Goal: Find specific page/section: Find specific page/section

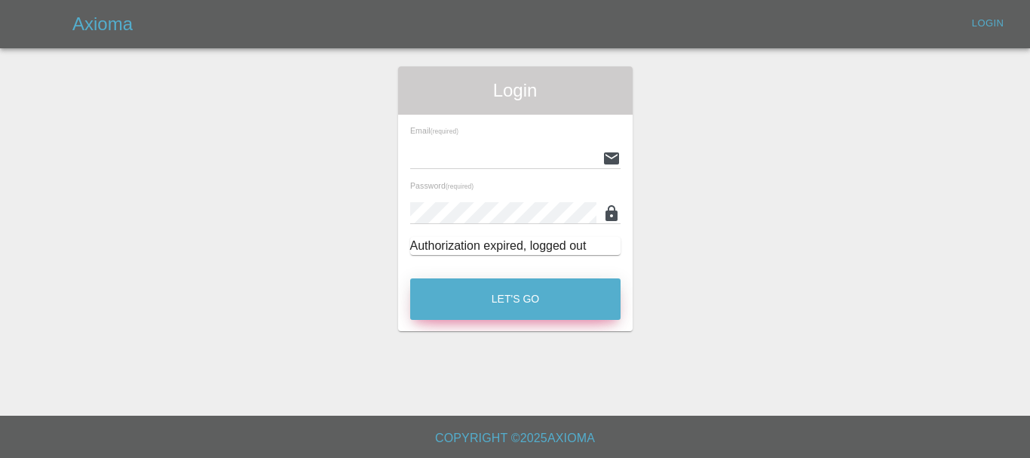
type input "[EMAIL_ADDRESS][DOMAIN_NAME]"
click at [516, 291] on button "Let's Go" at bounding box center [515, 298] width 210 height 41
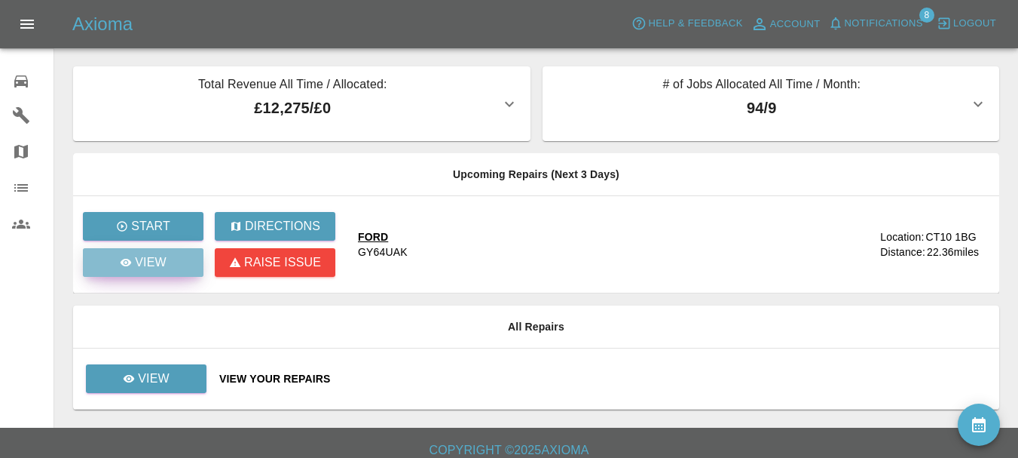
click at [135, 268] on p "View" at bounding box center [151, 262] width 32 height 18
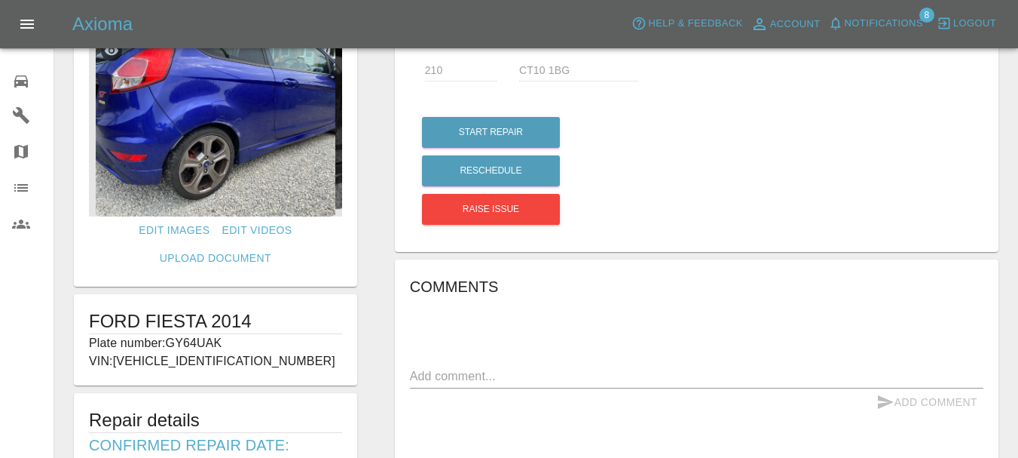
scroll to position [35, 0]
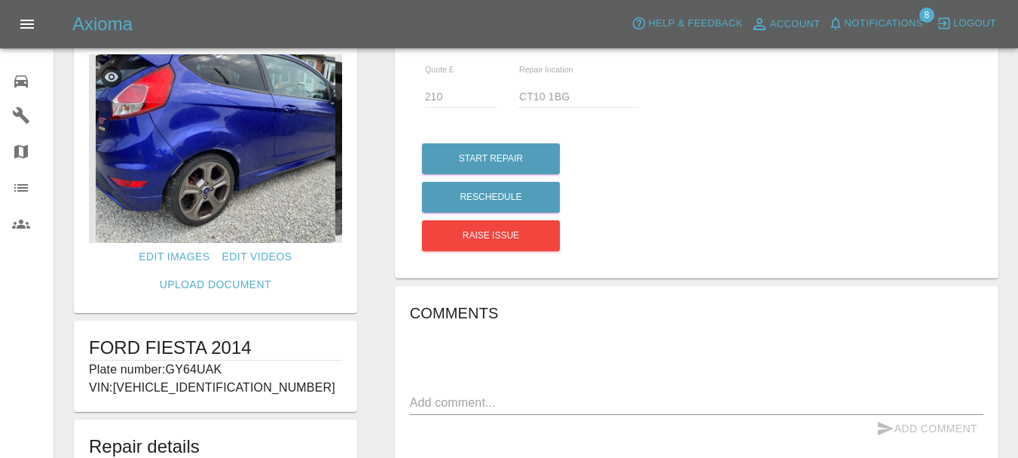
click at [251, 173] on img at bounding box center [215, 148] width 253 height 188
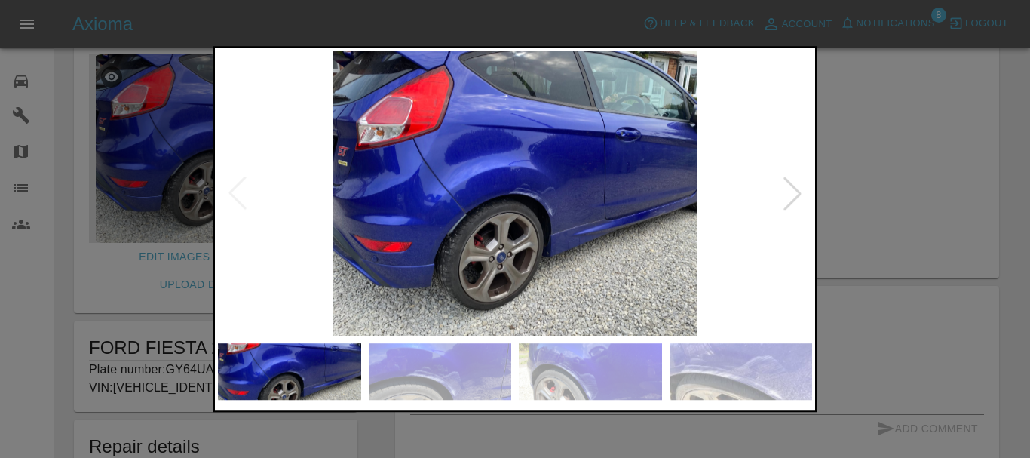
click at [796, 198] on div at bounding box center [792, 192] width 33 height 33
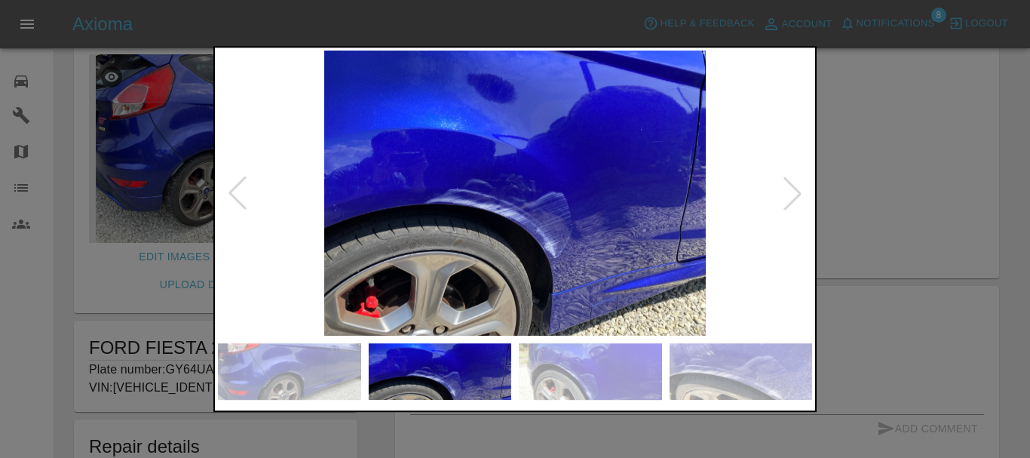
click at [793, 199] on div at bounding box center [792, 192] width 33 height 33
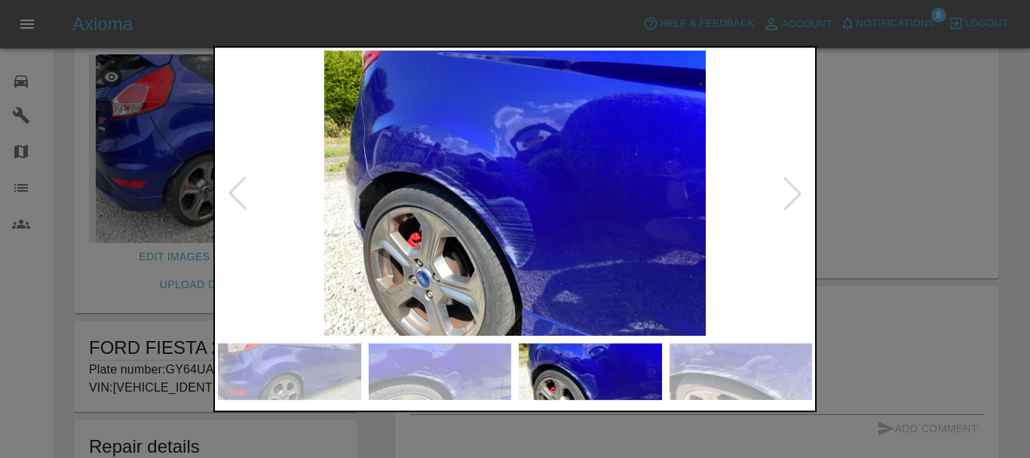
click at [793, 199] on div at bounding box center [792, 192] width 33 height 33
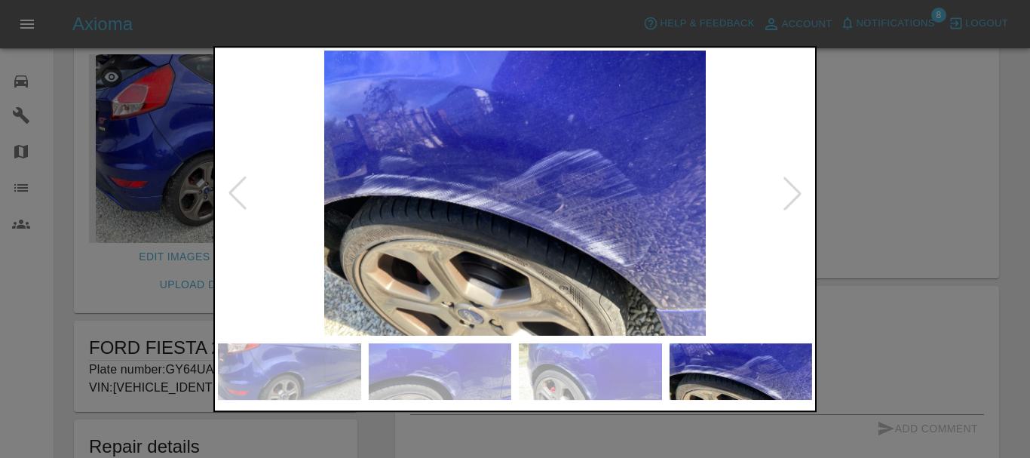
click at [793, 199] on div at bounding box center [792, 192] width 33 height 33
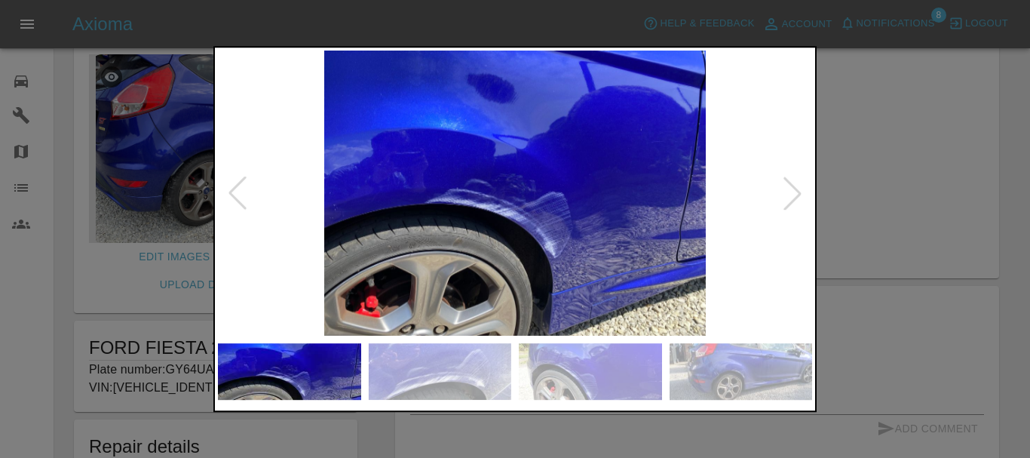
click at [793, 199] on div at bounding box center [792, 192] width 33 height 33
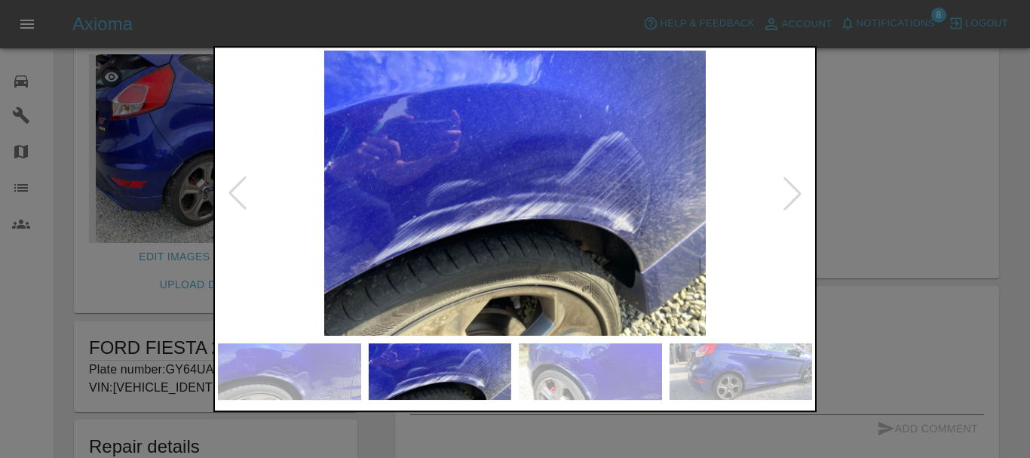
click at [793, 199] on div at bounding box center [792, 192] width 33 height 33
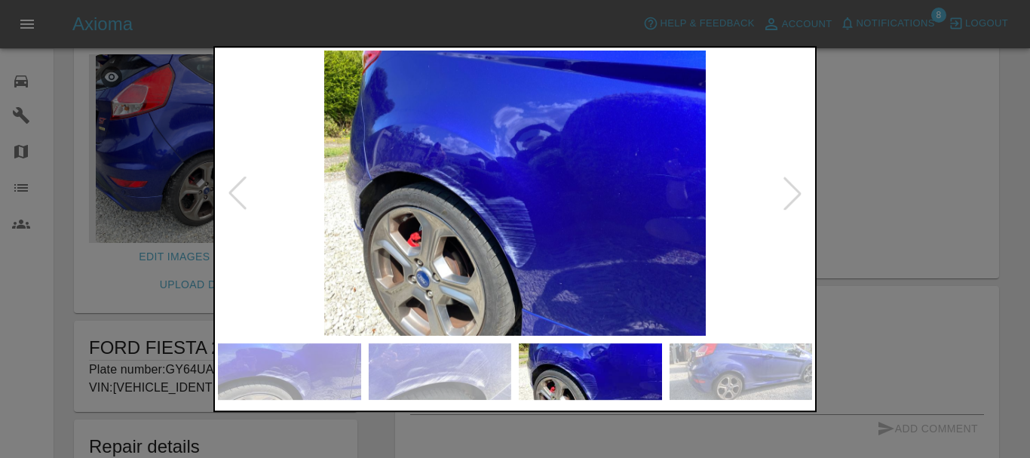
click at [793, 199] on div at bounding box center [792, 192] width 33 height 33
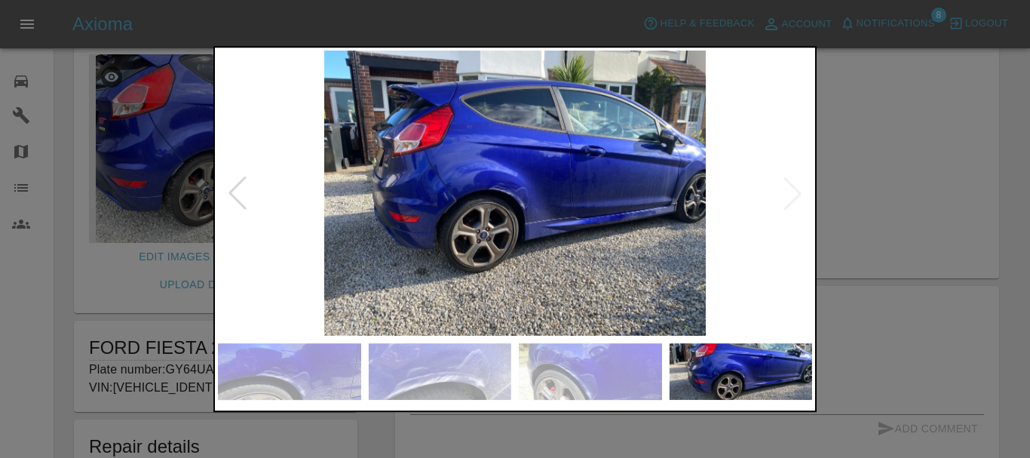
click at [793, 199] on img at bounding box center [515, 194] width 594 height 286
click at [972, 311] on div at bounding box center [515, 229] width 1030 height 458
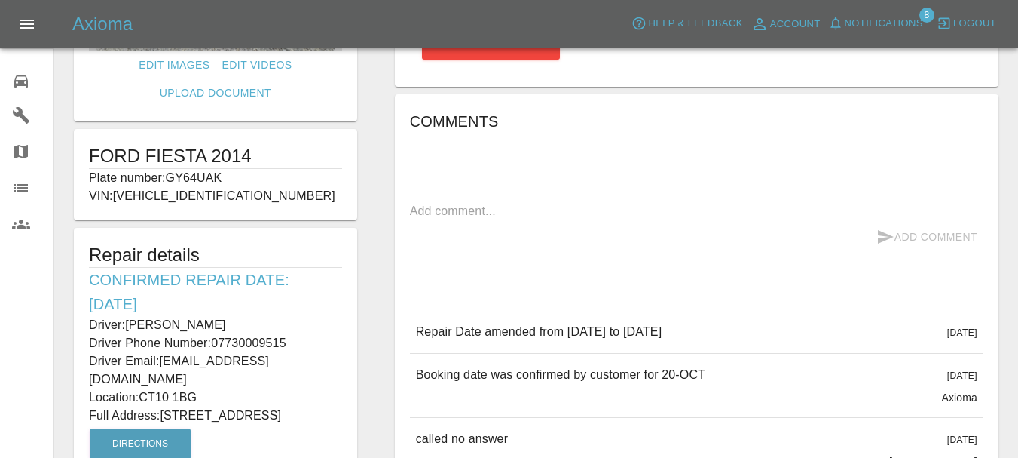
scroll to position [302, 0]
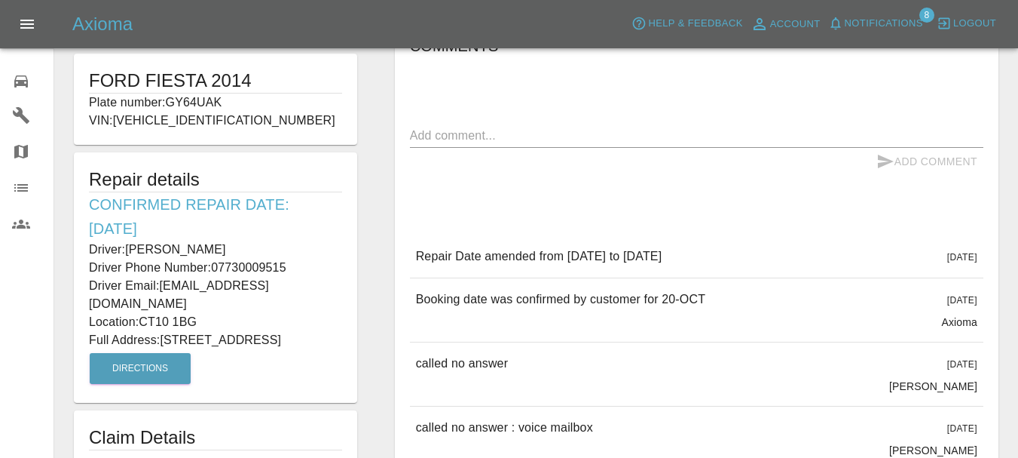
drag, startPoint x: 170, startPoint y: 319, endPoint x: 295, endPoint y: 328, distance: 126.2
click at [295, 331] on p "Full Address: [STREET_ADDRESS]" at bounding box center [215, 340] width 253 height 18
copy p "[STREET_ADDRESS]"
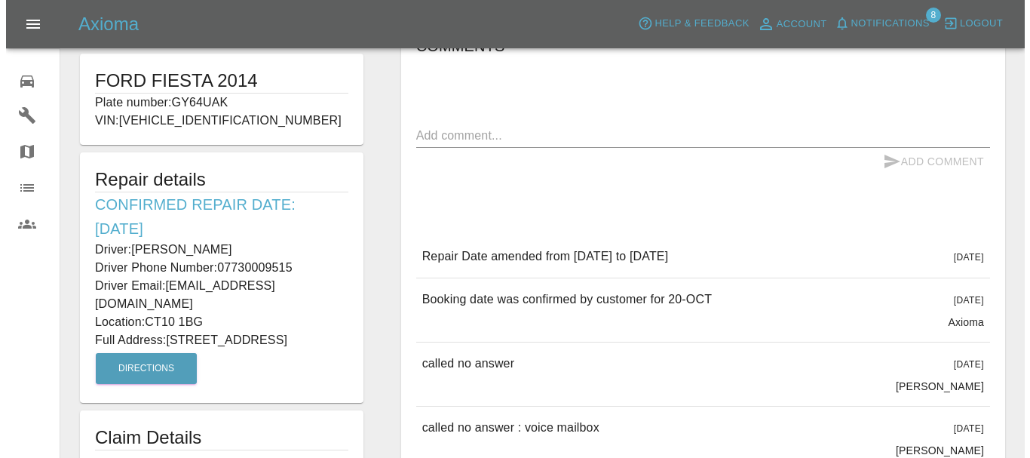
scroll to position [0, 0]
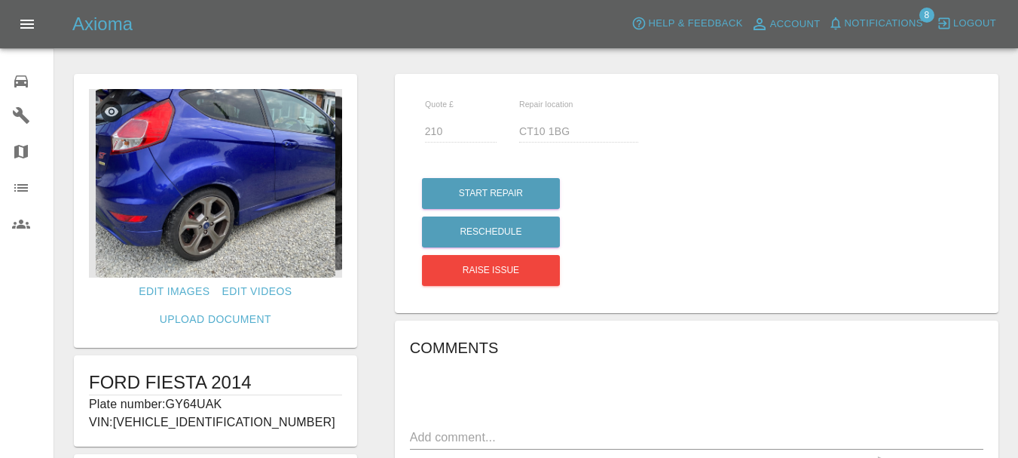
click at [303, 225] on img at bounding box center [215, 183] width 253 height 188
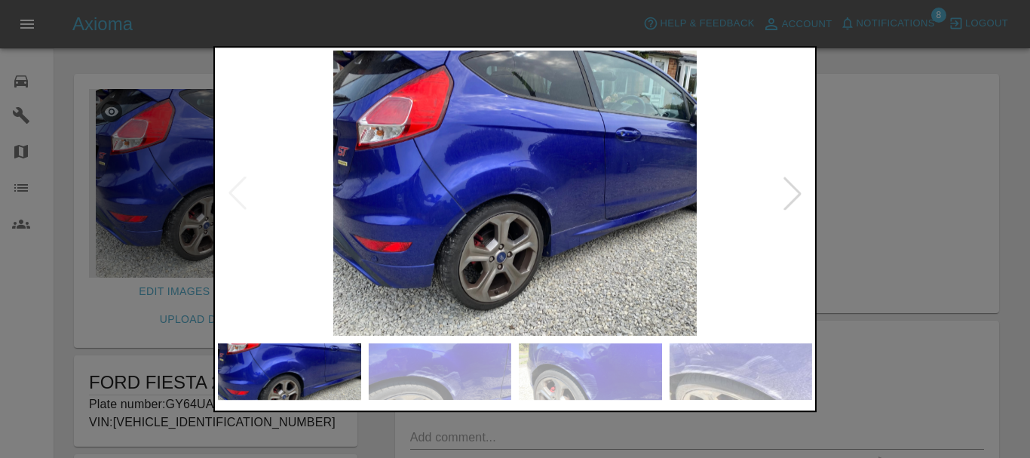
click at [234, 191] on img at bounding box center [515, 194] width 594 height 286
click at [798, 202] on div at bounding box center [792, 192] width 33 height 33
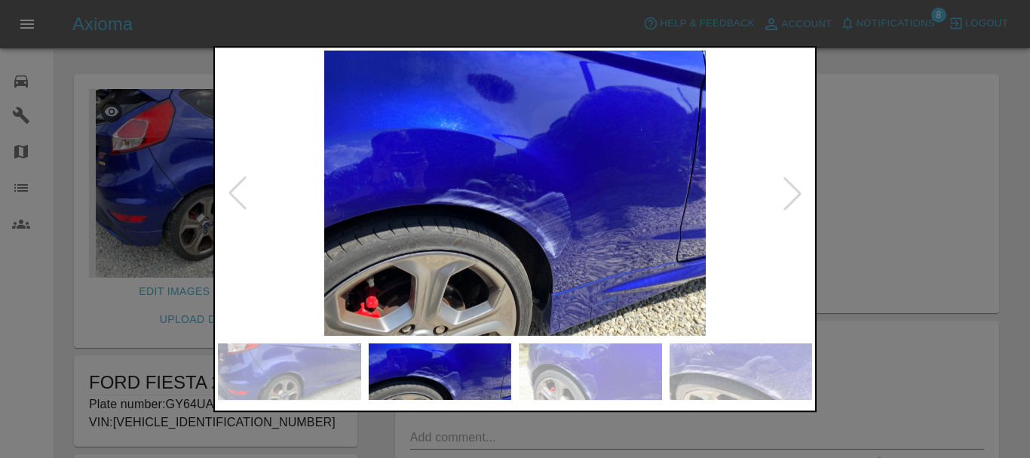
click at [798, 202] on div at bounding box center [792, 192] width 33 height 33
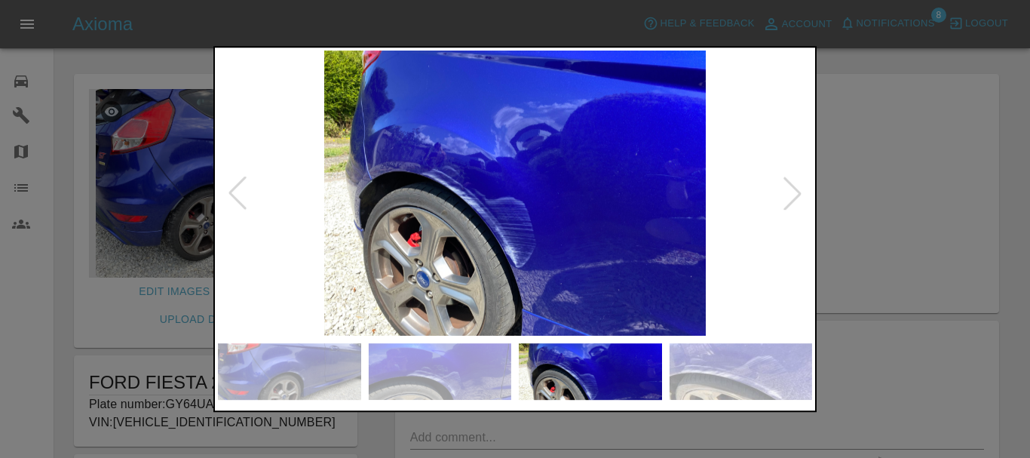
click at [798, 202] on div at bounding box center [792, 192] width 33 height 33
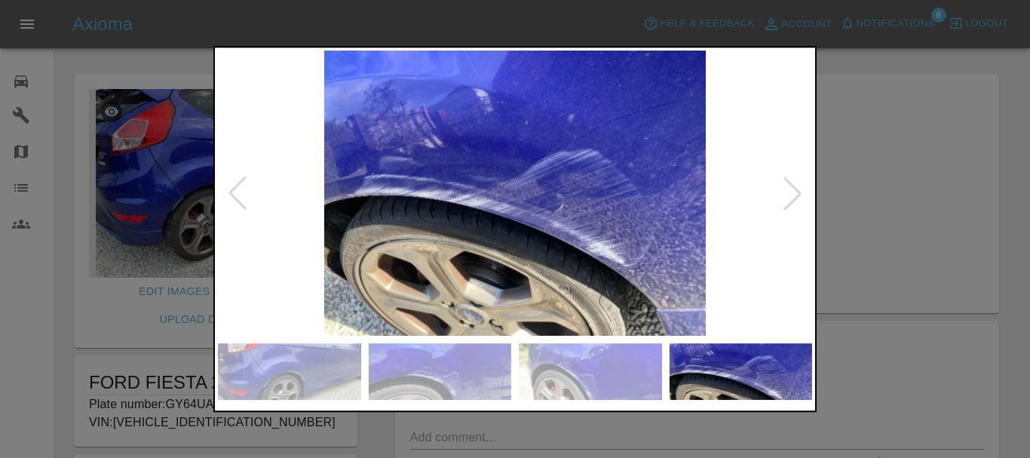
click at [798, 202] on div at bounding box center [792, 192] width 33 height 33
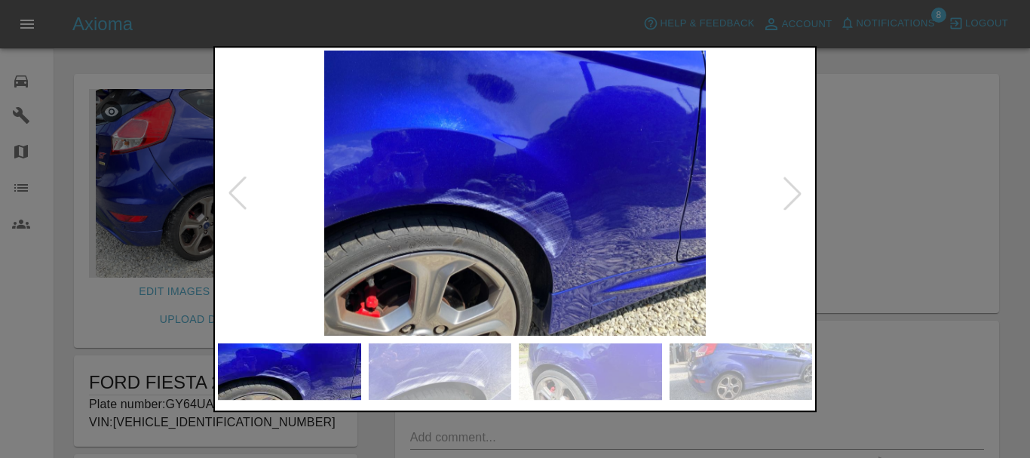
click at [798, 202] on div at bounding box center [792, 192] width 33 height 33
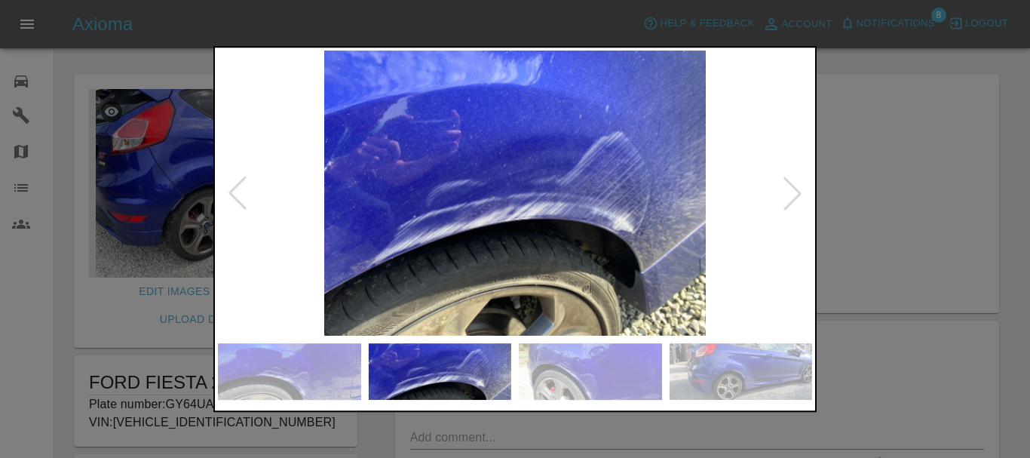
click at [798, 202] on div at bounding box center [792, 192] width 33 height 33
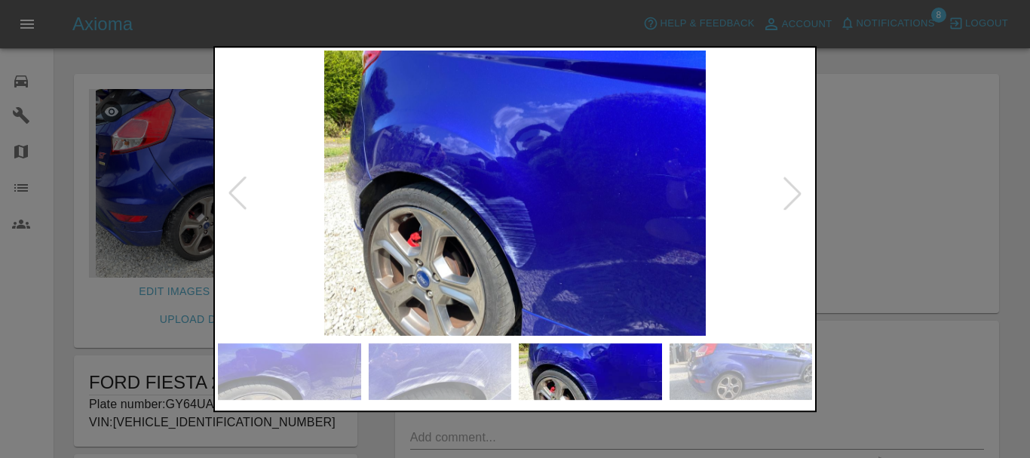
click at [798, 202] on div at bounding box center [792, 192] width 33 height 33
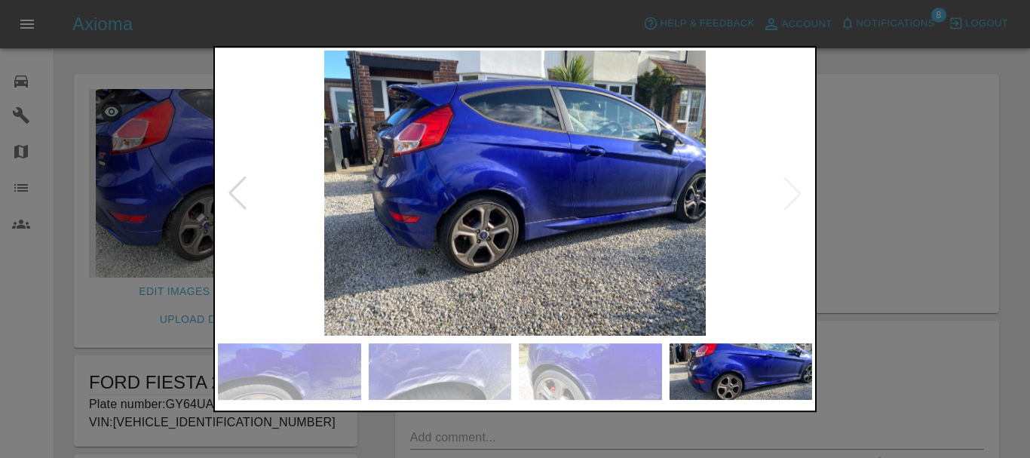
click at [497, 276] on img at bounding box center [515, 194] width 594 height 286
click at [795, 191] on img at bounding box center [515, 194] width 594 height 286
click at [235, 195] on div at bounding box center [237, 192] width 33 height 33
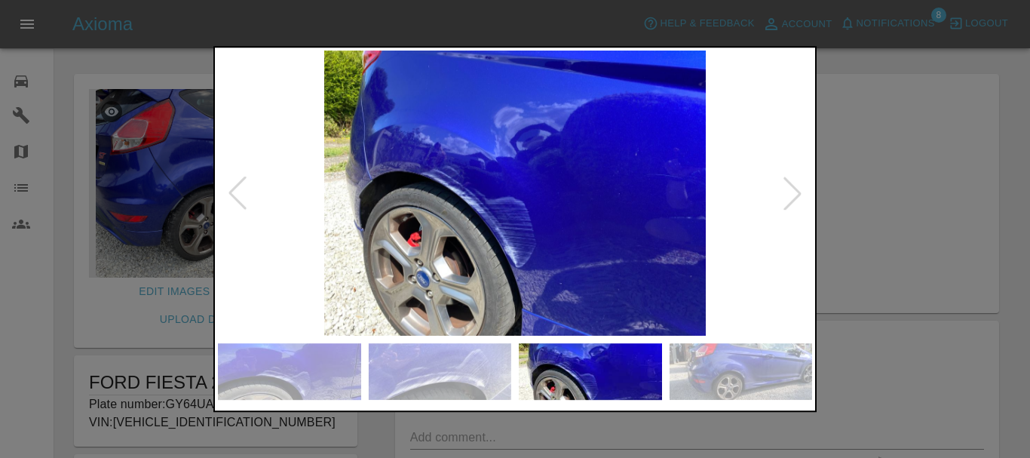
click at [235, 195] on div at bounding box center [237, 192] width 33 height 33
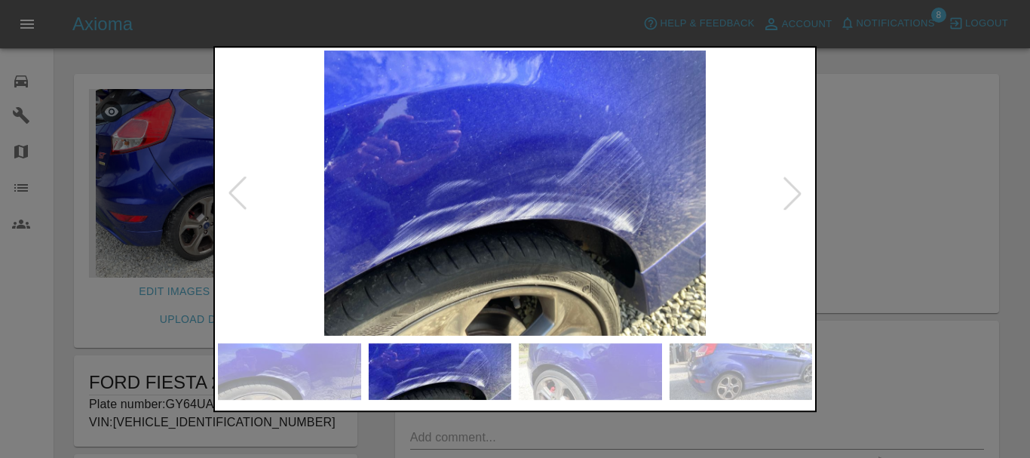
click at [235, 195] on div at bounding box center [237, 192] width 33 height 33
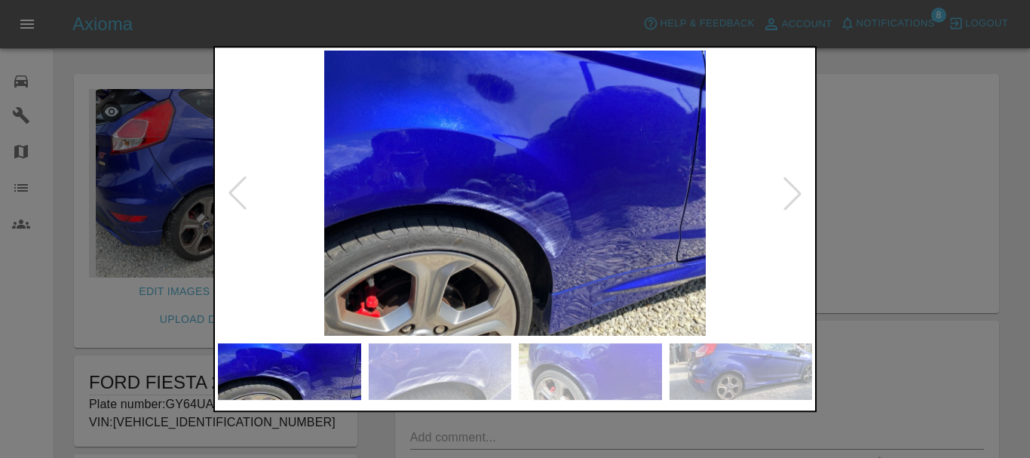
click at [235, 195] on div at bounding box center [237, 192] width 33 height 33
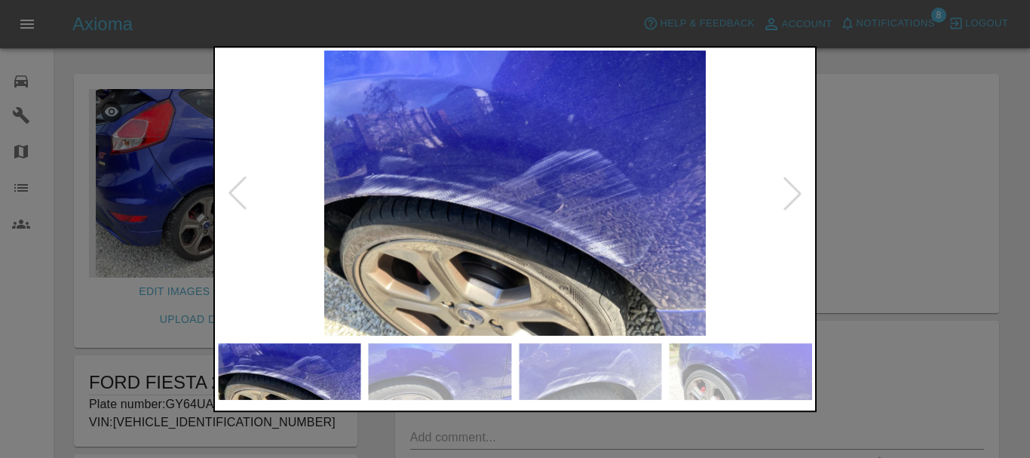
click at [235, 195] on div at bounding box center [237, 192] width 33 height 33
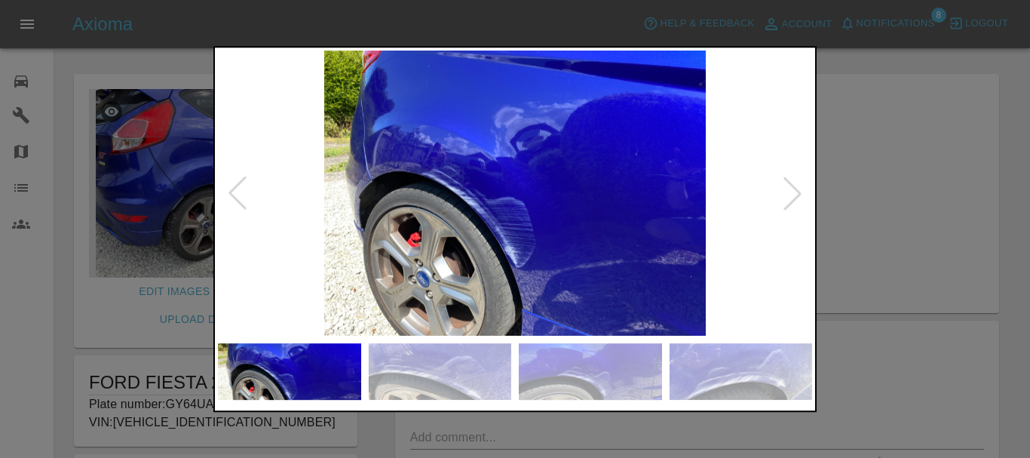
click at [237, 195] on div at bounding box center [237, 192] width 33 height 33
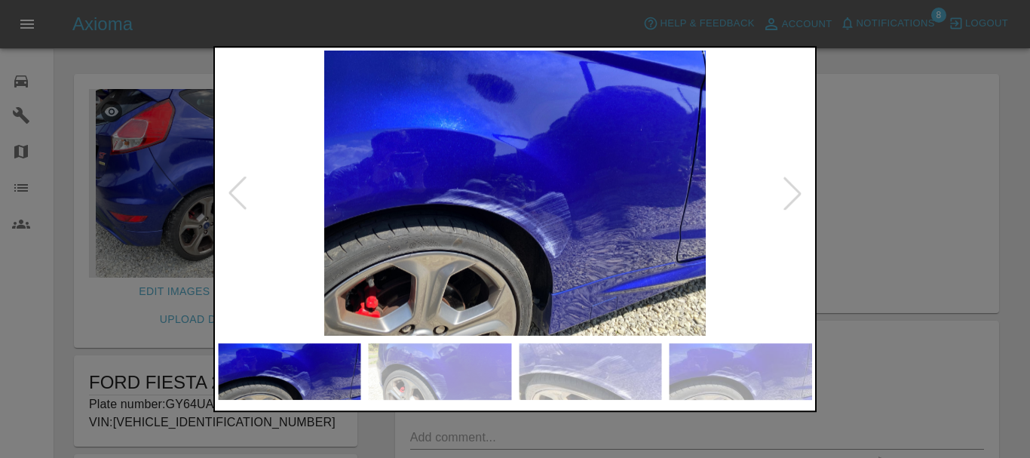
click at [237, 195] on div at bounding box center [237, 192] width 33 height 33
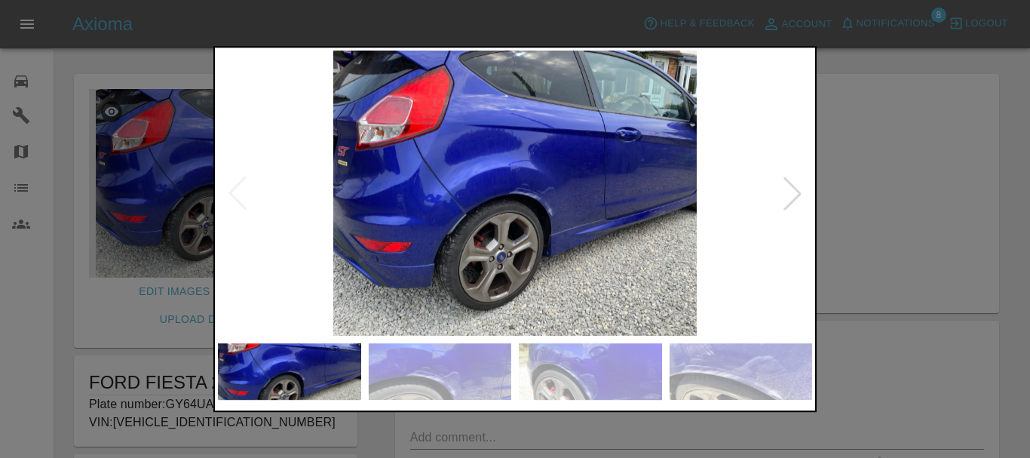
click at [237, 195] on img at bounding box center [515, 194] width 594 height 286
